Goal: Use online tool/utility: Utilize a website feature to perform a specific function

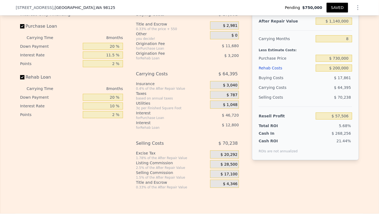
scroll to position [961, 0]
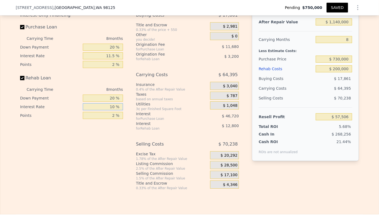
click at [114, 111] on input "10 %" at bounding box center [103, 106] width 40 height 7
type input "1 %"
type input "$ 69,242"
type input "0 %"
type input "$ 70,306"
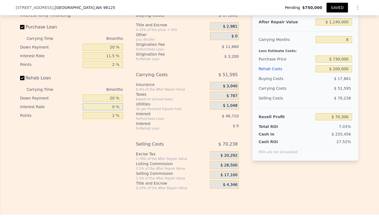
type input "0 %"
click at [106, 143] on div "Interest-Only Financing Purchase Loan Carrying Time 8 months Down Payment 20 % …" at bounding box center [73, 100] width 107 height 180
click at [114, 117] on input "2 %" at bounding box center [103, 115] width 40 height 7
type input "0 %"
type input "$ 73,506"
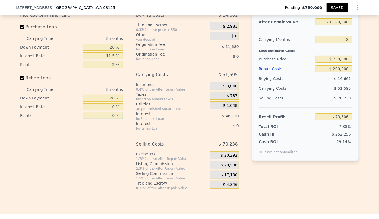
type input "0 %"
click at [109, 138] on div "Interest-Only Financing Purchase Loan Carrying Time 8 months Down Payment 20 % …" at bounding box center [73, 100] width 107 height 180
